Goal: Use online tool/utility: Utilize a website feature to perform a specific function

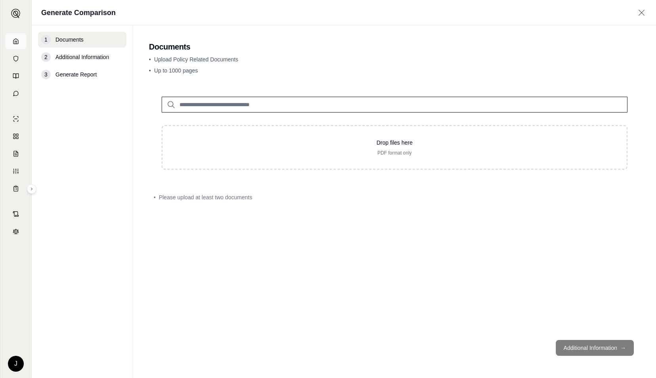
click at [14, 38] on icon at bounding box center [16, 41] width 6 height 6
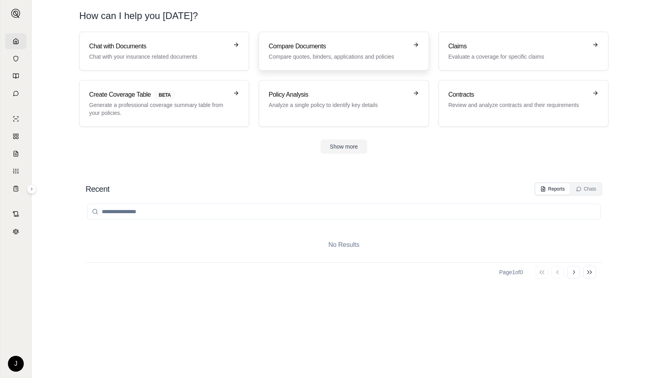
click at [308, 55] on p "Compare quotes, binders, applications and policies" at bounding box center [337, 57] width 139 height 8
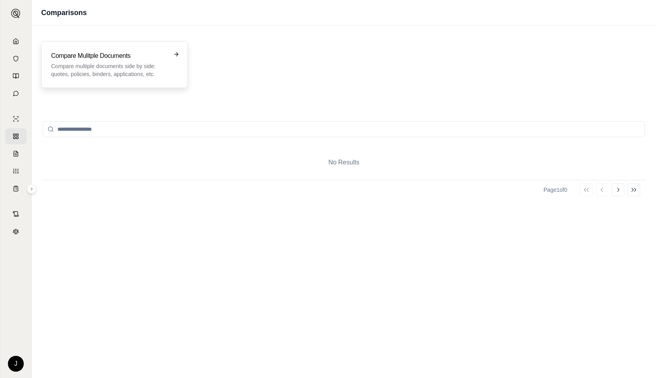
click at [138, 66] on p "Compare multiple documents side by side: quotes, policies, binders, application…" at bounding box center [109, 70] width 116 height 16
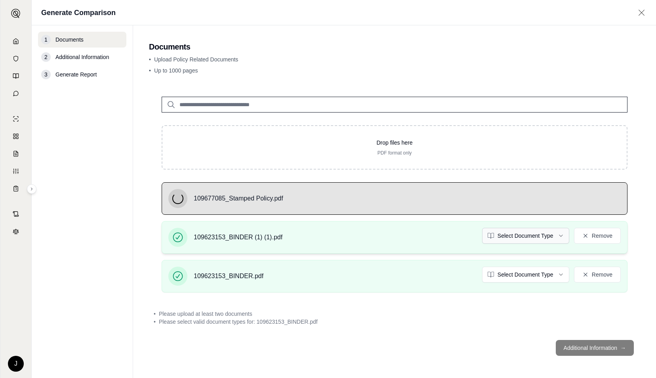
click at [530, 235] on html "J Generate Comparison 1 Documents 2 Additional Information 3 Generate Report Do…" at bounding box center [328, 189] width 656 height 378
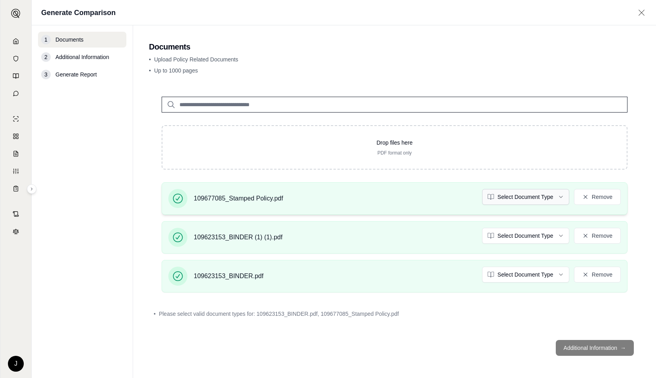
click at [550, 194] on html "J Generate Comparison 1 Documents 2 Additional Information 3 Generate Report Do…" at bounding box center [328, 189] width 656 height 378
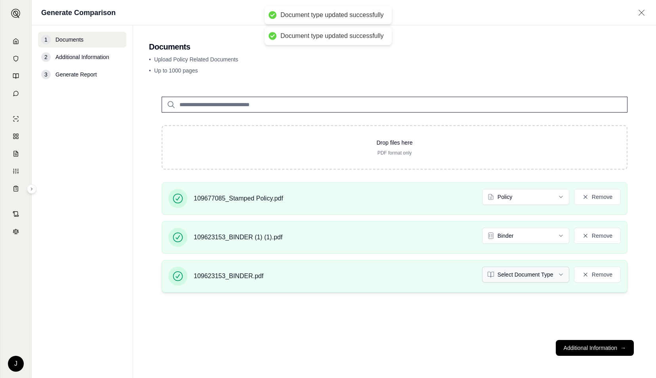
click at [536, 272] on html "Document type updated successfully Document type updated successfully J Generat…" at bounding box center [328, 189] width 656 height 378
click at [565, 272] on html "J Generate Comparison 1 Documents 2 Additional Information 3 Generate Report Do…" at bounding box center [328, 189] width 656 height 378
click at [591, 272] on button "Remove" at bounding box center [597, 274] width 47 height 16
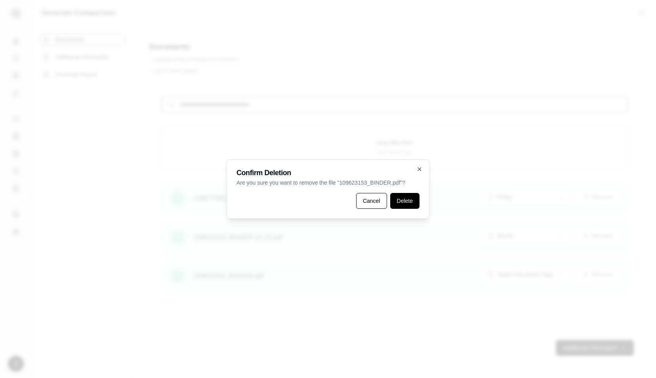
click at [399, 202] on button "Delete" at bounding box center [404, 201] width 29 height 16
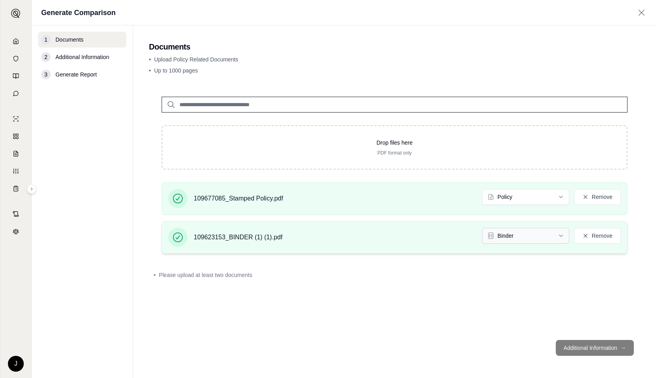
click at [540, 236] on html "J Generate Comparison 1 Documents 2 Additional Information 3 Generate Report Do…" at bounding box center [328, 189] width 656 height 378
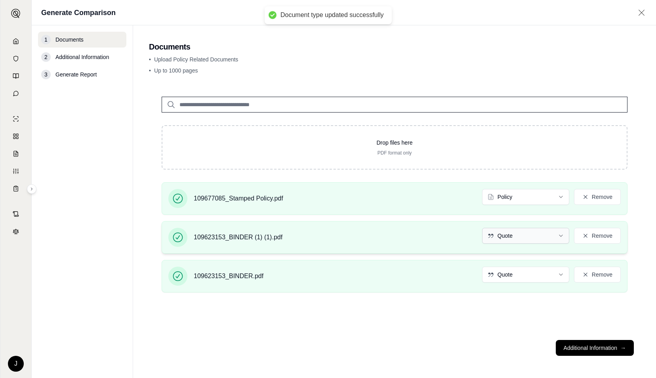
click at [535, 235] on html "Document type updated successfully J Generate Comparison 1 Documents 2 Addition…" at bounding box center [328, 189] width 656 height 378
click at [549, 273] on html "Document type updated successfully J Generate Comparison 1 Documents 2 Addition…" at bounding box center [328, 189] width 656 height 378
click at [593, 274] on button "Remove" at bounding box center [597, 274] width 47 height 16
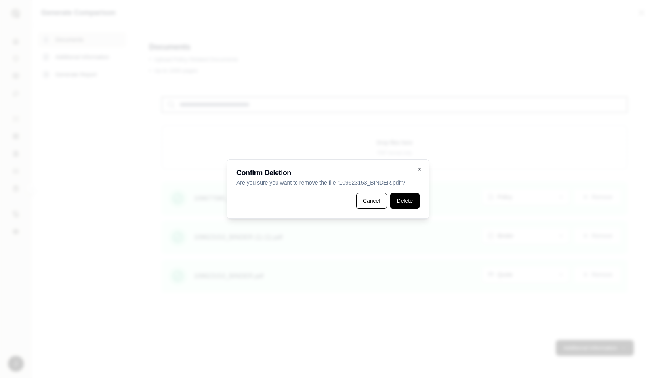
click at [413, 204] on button "Delete" at bounding box center [404, 201] width 29 height 16
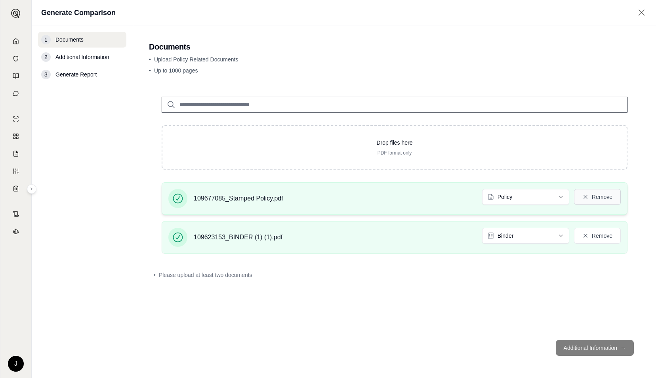
click at [597, 200] on button "Remove" at bounding box center [597, 197] width 47 height 16
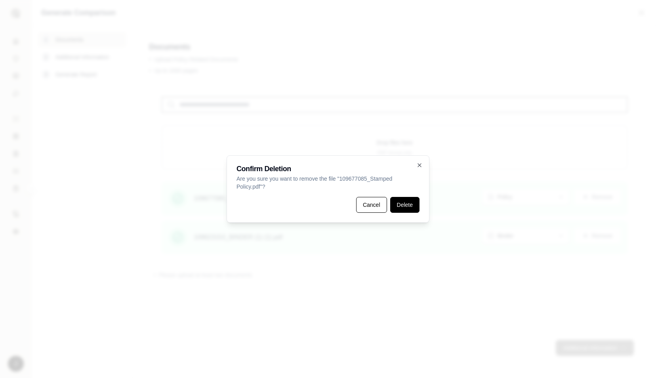
click at [415, 209] on button "Delete" at bounding box center [404, 205] width 29 height 16
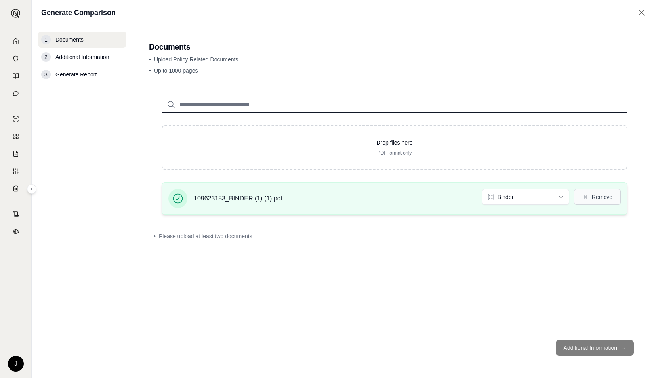
click at [589, 192] on button "Remove" at bounding box center [597, 197] width 47 height 16
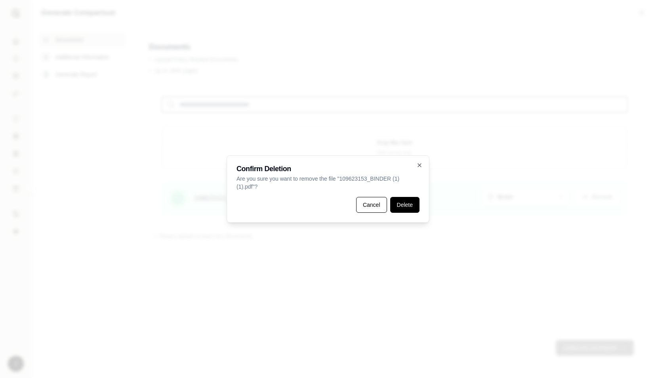
click at [406, 203] on button "Delete" at bounding box center [404, 205] width 29 height 16
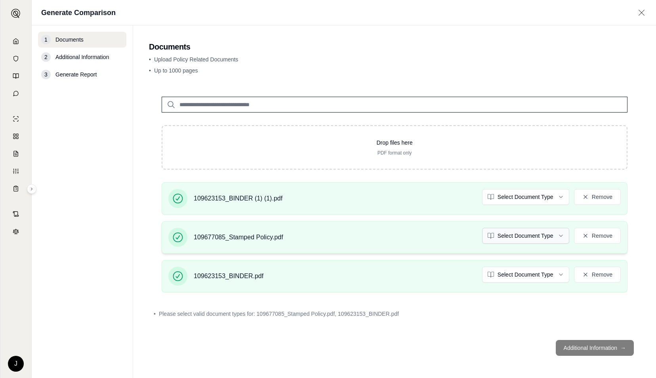
click at [546, 235] on html "J Generate Comparison 1 Documents 2 Additional Information 3 Generate Report Do…" at bounding box center [328, 189] width 656 height 378
click at [545, 196] on html "Document type updated successfully J Generate Comparison 1 Documents 2 Addition…" at bounding box center [328, 189] width 656 height 378
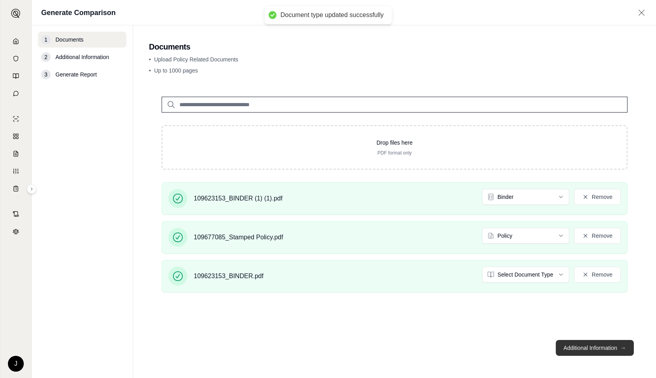
click at [586, 345] on button "Additional Information →" at bounding box center [594, 348] width 78 height 16
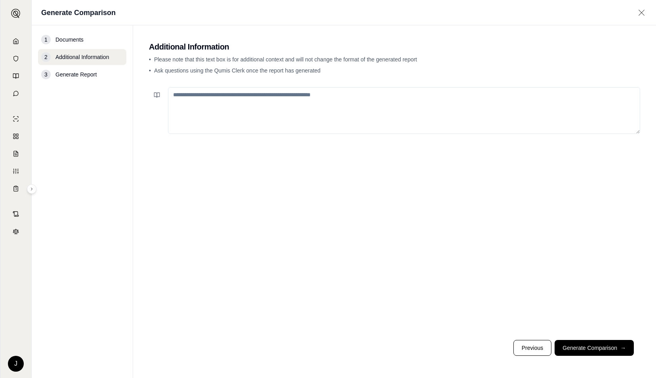
drag, startPoint x: 586, startPoint y: 345, endPoint x: 588, endPoint y: 351, distance: 6.4
click at [588, 351] on button "Generate Comparison →" at bounding box center [593, 348] width 79 height 16
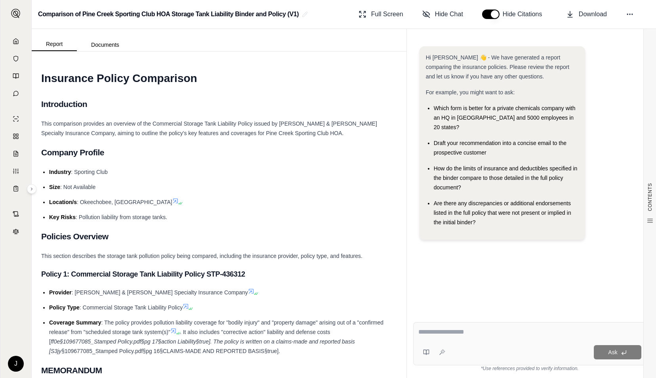
paste textarea "**********"
type textarea "**********"
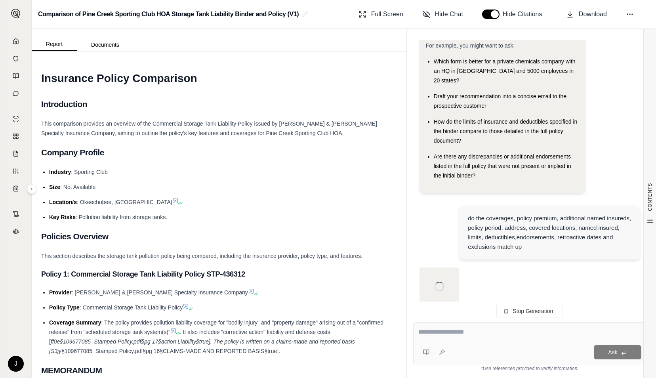
scroll to position [47, 0]
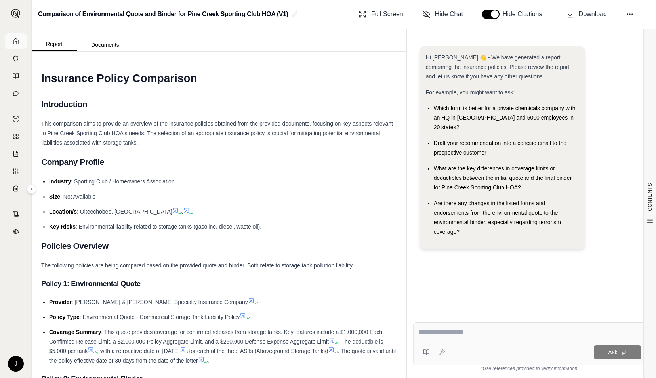
click at [17, 38] on icon at bounding box center [16, 41] width 6 height 6
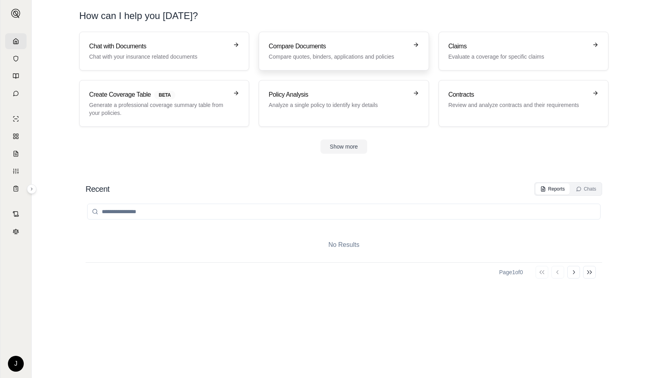
click at [314, 51] on h3 "Compare Documents" at bounding box center [337, 47] width 139 height 10
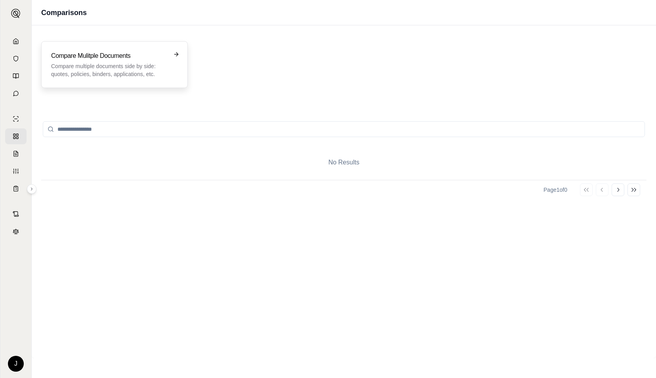
click at [163, 68] on p "Compare multiple documents side by side: quotes, policies, binders, application…" at bounding box center [109, 70] width 116 height 16
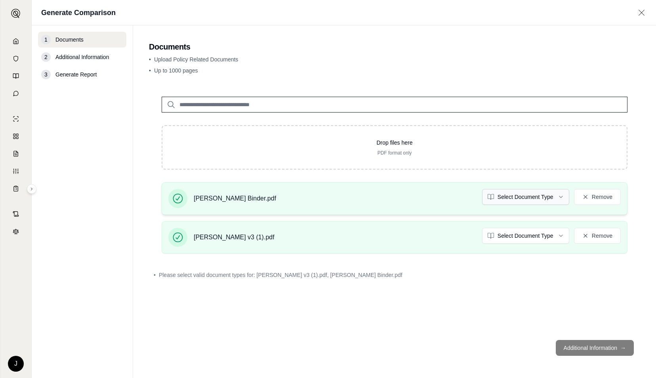
click at [516, 196] on html "J Generate Comparison 1 Documents 2 Additional Information 3 Generate Report Do…" at bounding box center [328, 189] width 656 height 378
click at [545, 236] on html "Document type updated successfully J Generate Comparison 1 Documents 2 Addition…" at bounding box center [328, 189] width 656 height 378
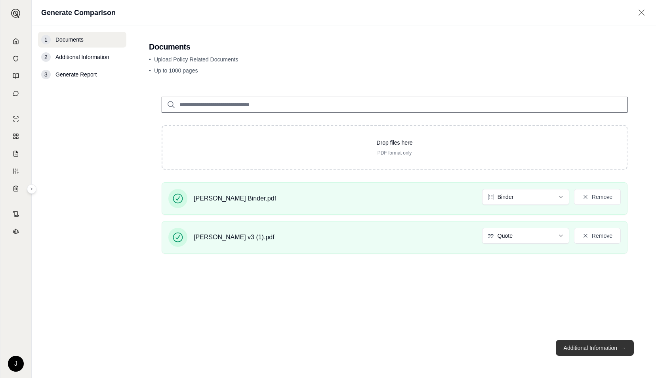
click at [596, 344] on button "Additional Information →" at bounding box center [594, 348] width 78 height 16
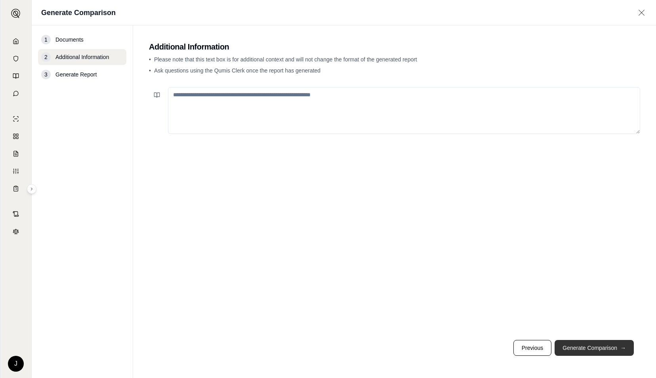
click at [596, 344] on button "Generate Comparison →" at bounding box center [593, 348] width 79 height 16
